Goal: Use online tool/utility: Utilize a website feature to perform a specific function

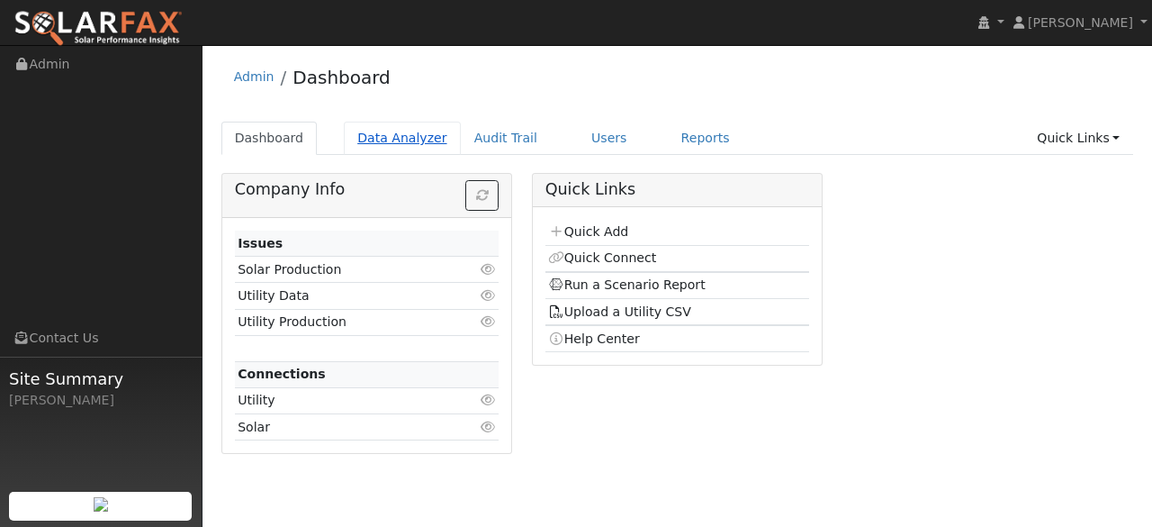
click at [387, 143] on link "Data Analyzer" at bounding box center [402, 138] width 117 height 33
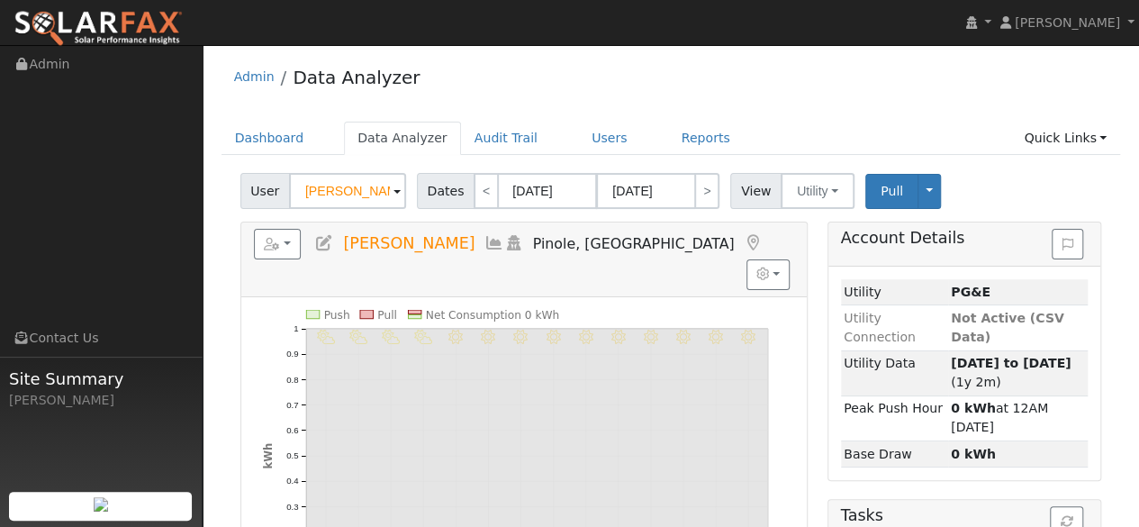
click at [393, 194] on span at bounding box center [396, 192] width 7 height 21
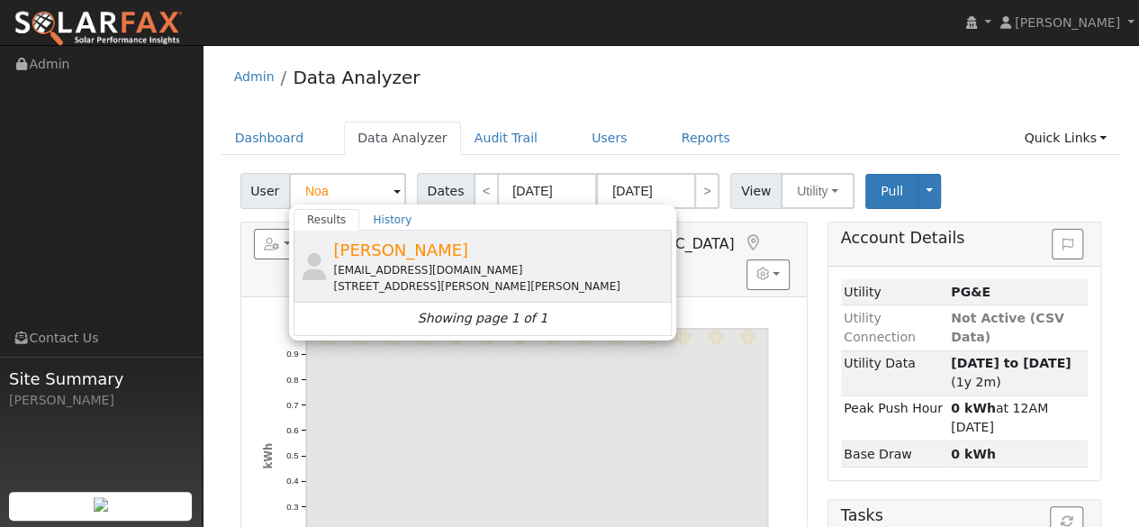
click at [436, 278] on div "[STREET_ADDRESS][PERSON_NAME][PERSON_NAME]" at bounding box center [500, 286] width 334 height 16
type input "[PERSON_NAME]"
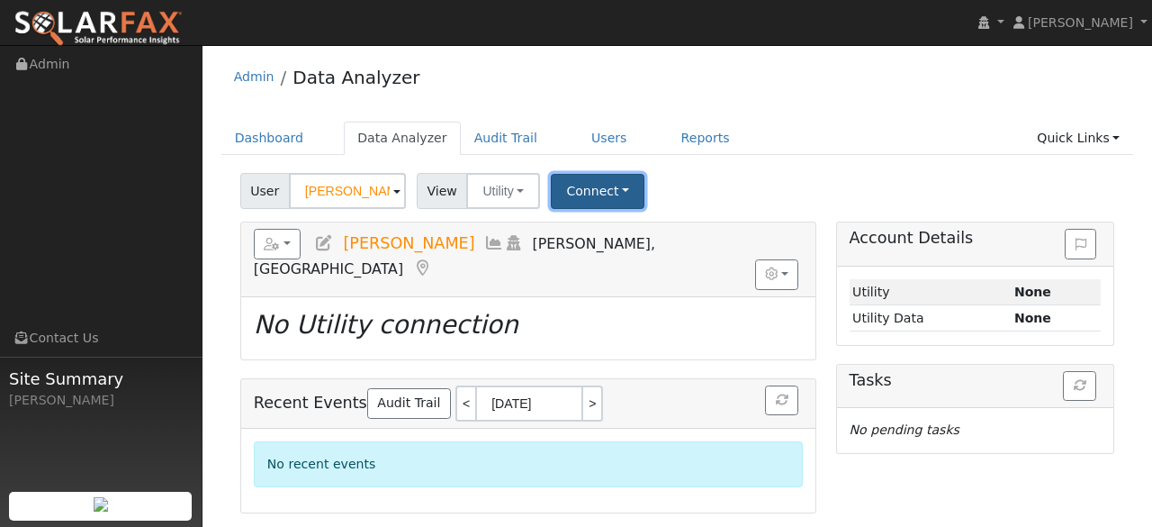
click at [600, 186] on button "Connect" at bounding box center [598, 191] width 94 height 35
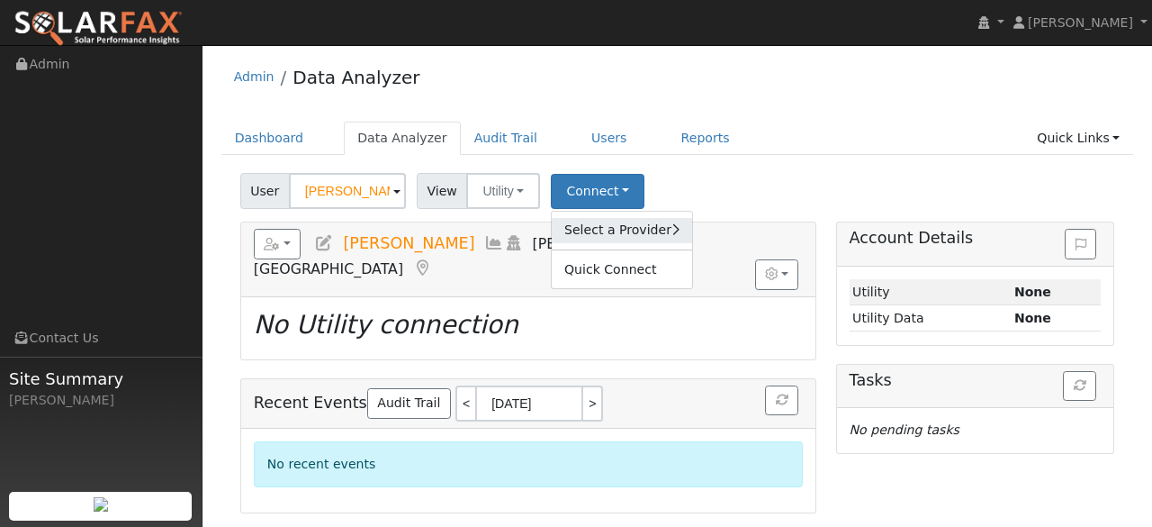
click at [616, 224] on link "Select a Provider" at bounding box center [622, 230] width 140 height 25
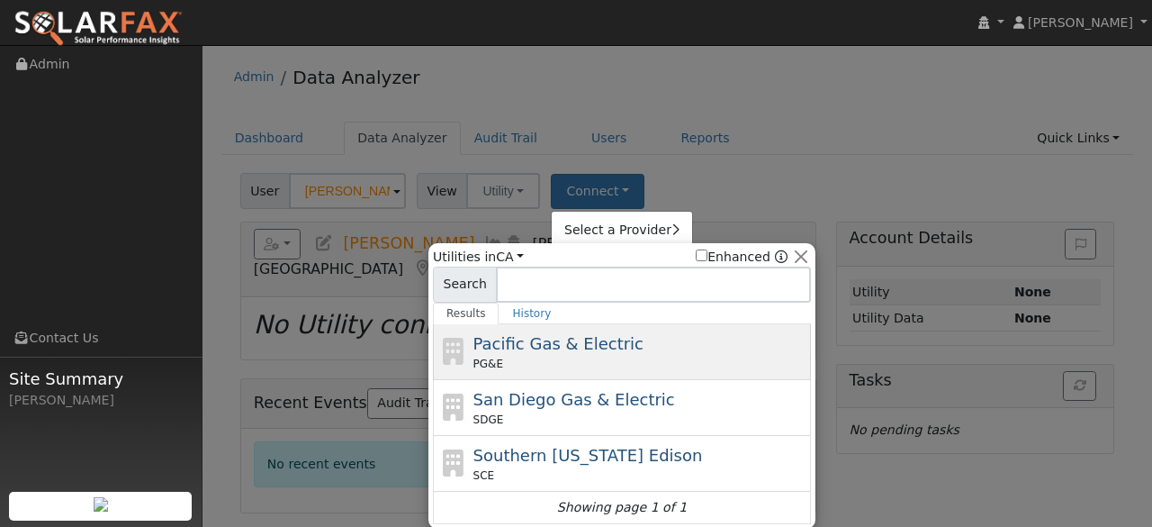
click at [587, 341] on span "Pacific Gas & Electric" at bounding box center [559, 343] width 170 height 19
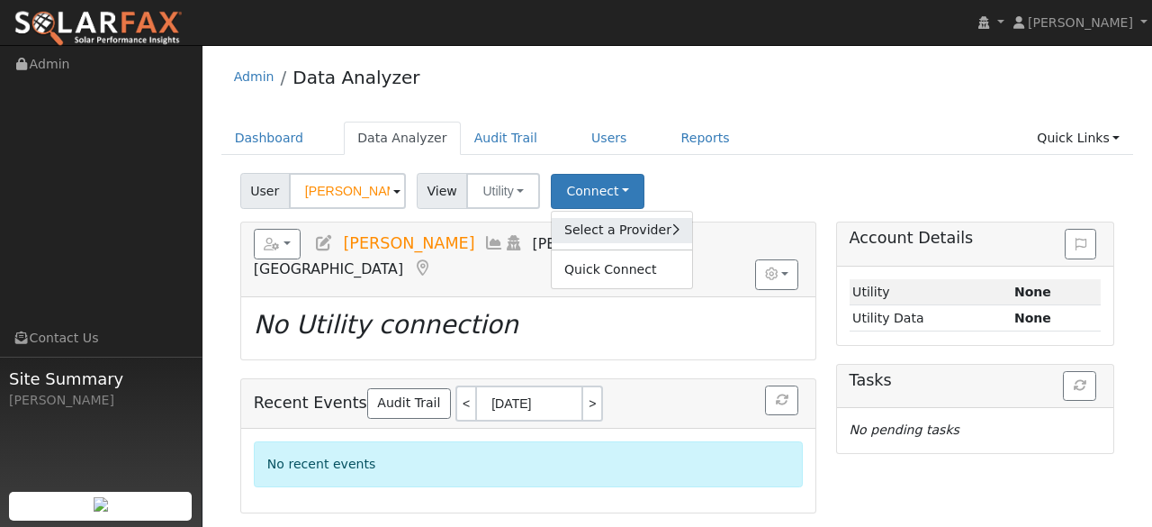
click at [614, 236] on link "Select a Provider" at bounding box center [622, 230] width 140 height 25
